Goal: Task Accomplishment & Management: Use online tool/utility

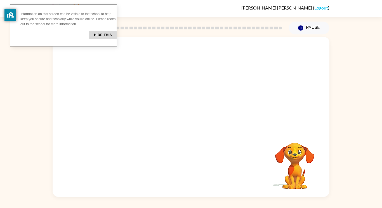
click at [157, 144] on div "Your browser must support playing .mp4 files to use Literably. Please try using…" at bounding box center [191, 117] width 277 height 160
click at [94, 31] on button "Hide this" at bounding box center [102, 35] width 27 height 8
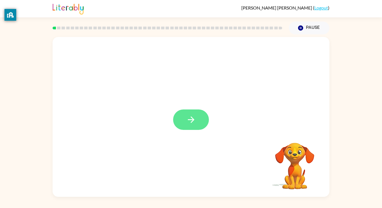
click at [190, 119] on icon "button" at bounding box center [191, 120] width 10 height 10
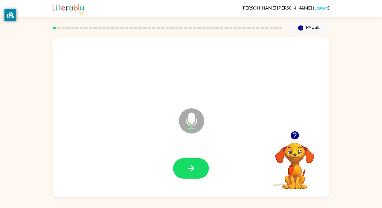
drag, startPoint x: 190, startPoint y: 119, endPoint x: 183, endPoint y: 144, distance: 25.8
click at [183, 144] on icon "Microphone The Microphone is here when it is your turn to talk" at bounding box center [220, 128] width 84 height 42
click at [192, 165] on icon "button" at bounding box center [191, 168] width 10 height 10
click at [192, 165] on div at bounding box center [191, 168] width 36 height 20
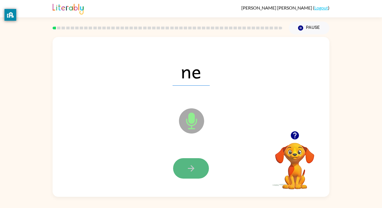
drag, startPoint x: 192, startPoint y: 165, endPoint x: 188, endPoint y: 163, distance: 3.9
click at [188, 163] on button "button" at bounding box center [191, 168] width 36 height 20
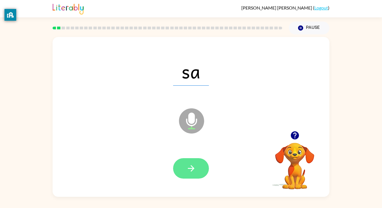
click at [189, 164] on icon "button" at bounding box center [191, 168] width 10 height 10
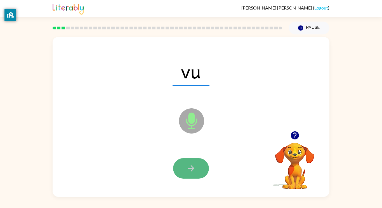
click at [188, 164] on icon "button" at bounding box center [191, 168] width 10 height 10
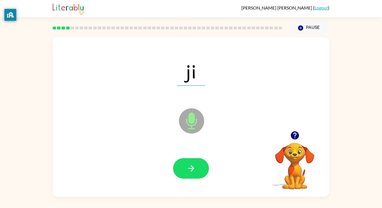
click at [188, 164] on icon "button" at bounding box center [191, 168] width 10 height 10
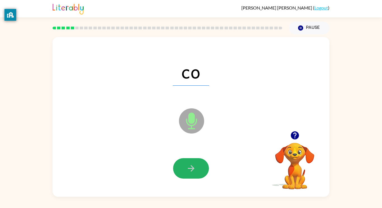
click at [195, 174] on button "button" at bounding box center [191, 168] width 36 height 20
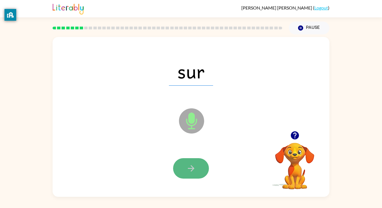
click at [193, 173] on button "button" at bounding box center [191, 168] width 36 height 20
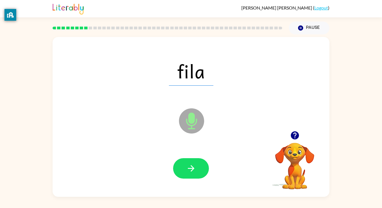
click at [193, 173] on icon "button" at bounding box center [191, 168] width 10 height 10
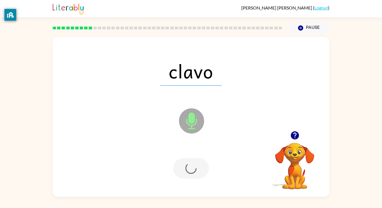
click at [193, 173] on div at bounding box center [191, 168] width 36 height 20
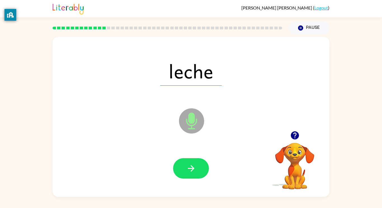
click at [193, 173] on icon "button" at bounding box center [191, 168] width 10 height 10
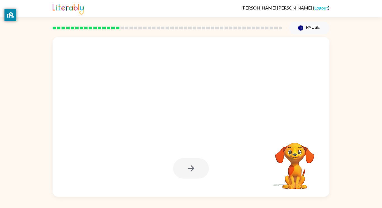
click at [199, 169] on div at bounding box center [191, 168] width 36 height 20
click at [199, 170] on div at bounding box center [191, 168] width 36 height 20
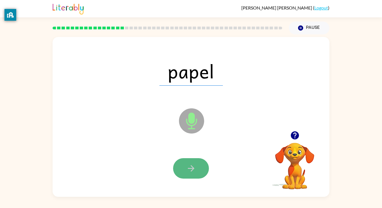
click at [199, 170] on button "button" at bounding box center [191, 168] width 36 height 20
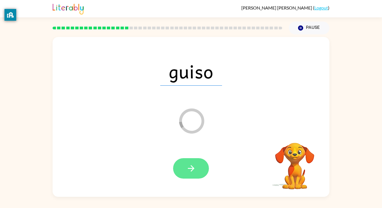
click at [199, 170] on button "button" at bounding box center [191, 168] width 36 height 20
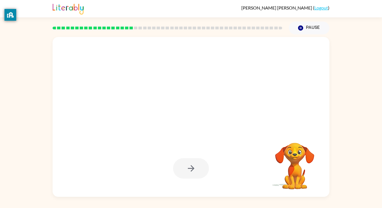
click at [199, 170] on div at bounding box center [191, 168] width 36 height 20
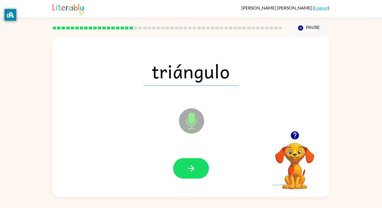
click at [199, 170] on button "button" at bounding box center [191, 168] width 36 height 20
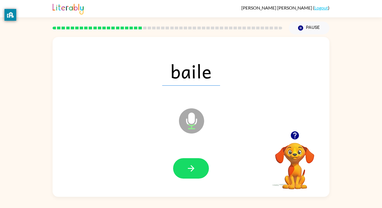
click at [199, 170] on button "button" at bounding box center [191, 168] width 36 height 20
click at [199, 170] on div at bounding box center [191, 168] width 36 height 20
click at [199, 170] on button "button" at bounding box center [191, 168] width 36 height 20
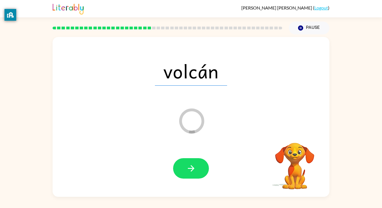
click at [199, 170] on button "button" at bounding box center [191, 168] width 36 height 20
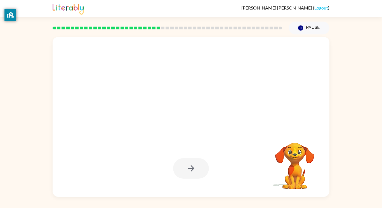
click at [199, 170] on div at bounding box center [191, 168] width 36 height 20
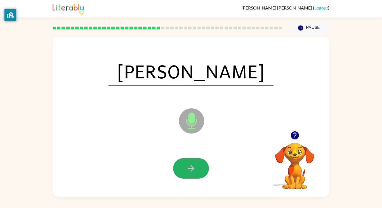
click at [199, 170] on button "button" at bounding box center [191, 168] width 36 height 20
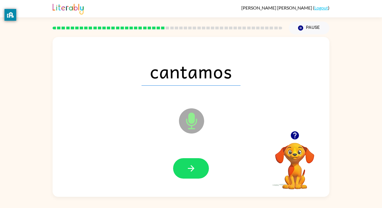
click at [199, 172] on button "button" at bounding box center [191, 168] width 36 height 20
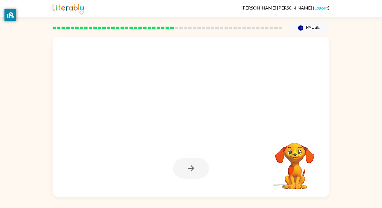
click at [188, 170] on div at bounding box center [191, 168] width 36 height 20
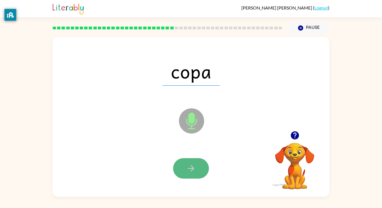
click at [184, 167] on button "button" at bounding box center [191, 168] width 36 height 20
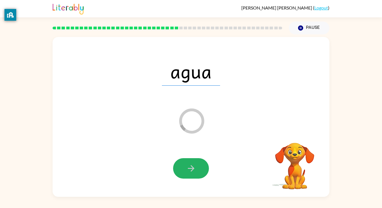
click at [184, 167] on button "button" at bounding box center [191, 168] width 36 height 20
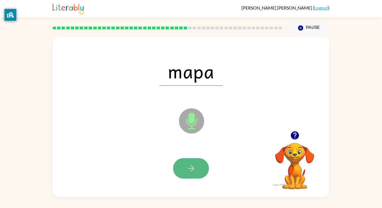
click at [184, 165] on button "button" at bounding box center [191, 168] width 36 height 20
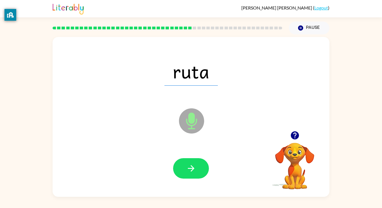
click at [184, 165] on button "button" at bounding box center [191, 168] width 36 height 20
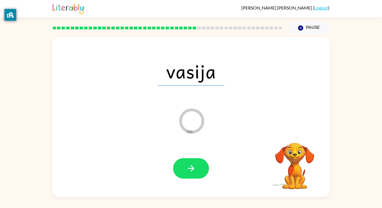
click at [175, 138] on div "[PERSON_NAME] Your response is being sent to our graders" at bounding box center [191, 117] width 277 height 160
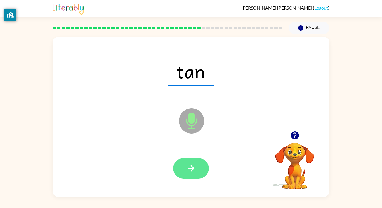
click at [204, 165] on button "button" at bounding box center [191, 168] width 36 height 20
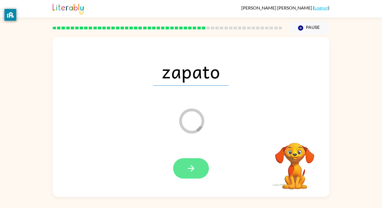
click at [200, 166] on button "button" at bounding box center [191, 168] width 36 height 20
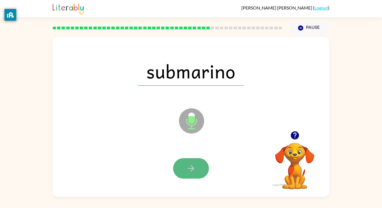
click at [201, 167] on button "button" at bounding box center [191, 168] width 36 height 20
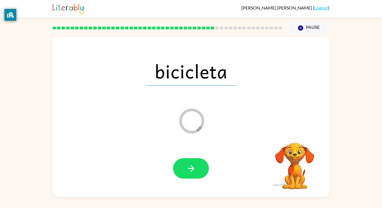
click at [200, 167] on button "button" at bounding box center [191, 168] width 36 height 20
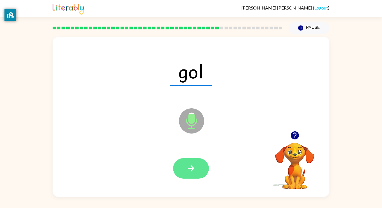
click at [201, 171] on button "button" at bounding box center [191, 168] width 36 height 20
click at [201, 171] on div at bounding box center [191, 168] width 36 height 20
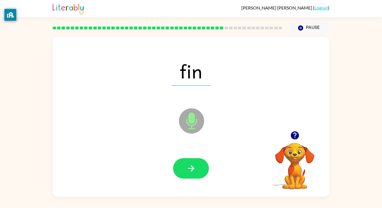
click at [201, 171] on button "button" at bounding box center [191, 168] width 36 height 20
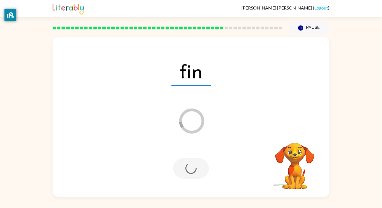
click at [201, 171] on div at bounding box center [191, 168] width 36 height 20
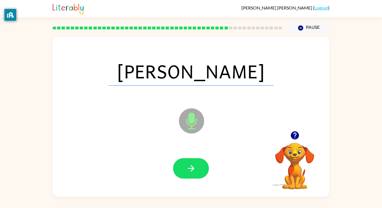
click at [201, 171] on button "button" at bounding box center [191, 168] width 36 height 20
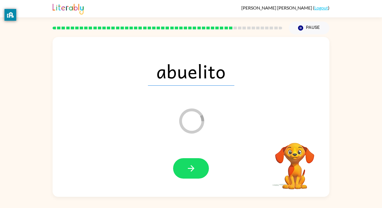
click at [201, 171] on button "button" at bounding box center [191, 168] width 36 height 20
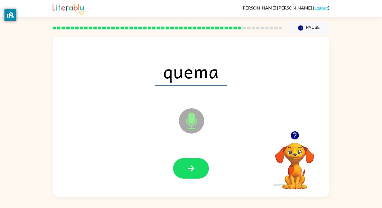
click at [196, 93] on icon at bounding box center [191, 108] width 14 height 42
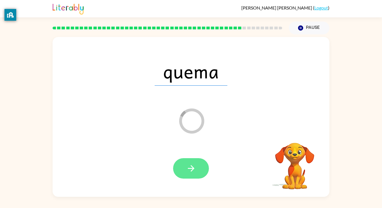
click at [178, 166] on button "button" at bounding box center [191, 168] width 36 height 20
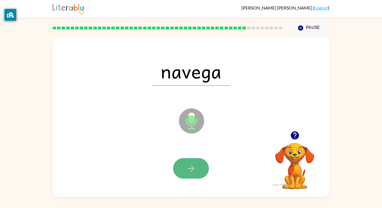
click at [178, 166] on button "button" at bounding box center [191, 168] width 36 height 20
click at [178, 165] on button "button" at bounding box center [191, 168] width 36 height 20
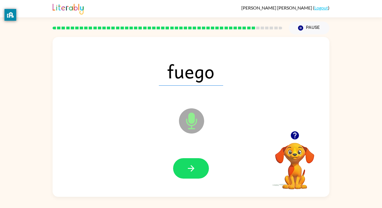
click at [180, 93] on div "fuego" at bounding box center [191, 71] width 266 height 46
click at [191, 164] on icon "button" at bounding box center [191, 168] width 10 height 10
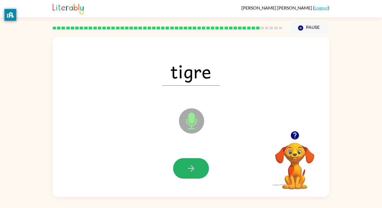
click at [191, 164] on icon "button" at bounding box center [191, 168] width 10 height 10
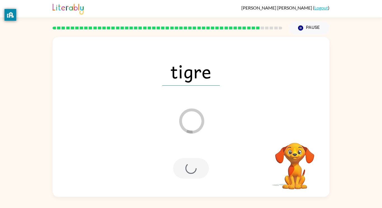
click at [191, 164] on div at bounding box center [191, 168] width 36 height 20
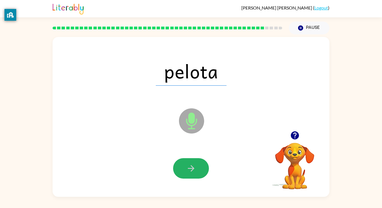
click at [191, 164] on icon "button" at bounding box center [191, 168] width 10 height 10
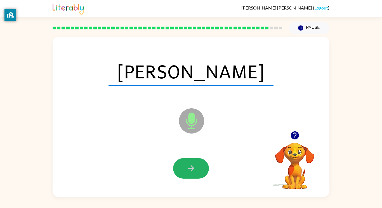
click at [191, 164] on icon "button" at bounding box center [191, 168] width 10 height 10
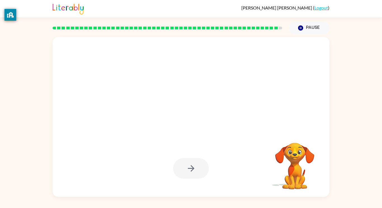
click at [191, 164] on div at bounding box center [191, 168] width 36 height 20
